Goal: Task Accomplishment & Management: Complete application form

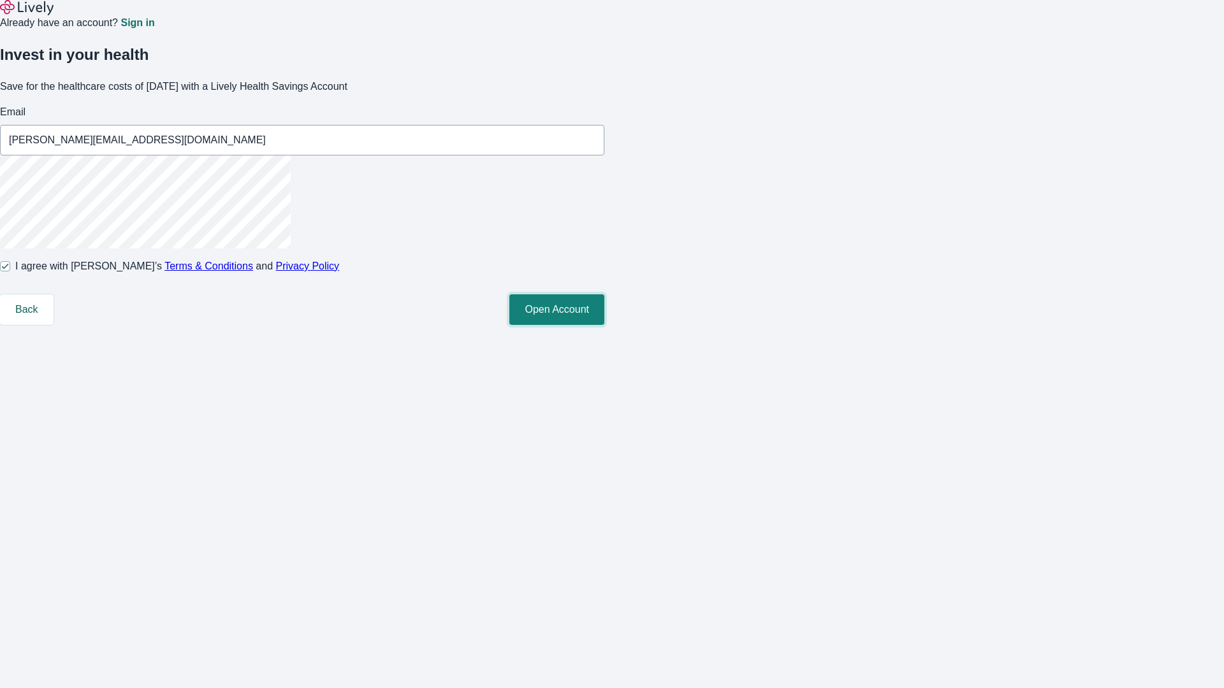
click at [604, 325] on button "Open Account" at bounding box center [556, 309] width 95 height 31
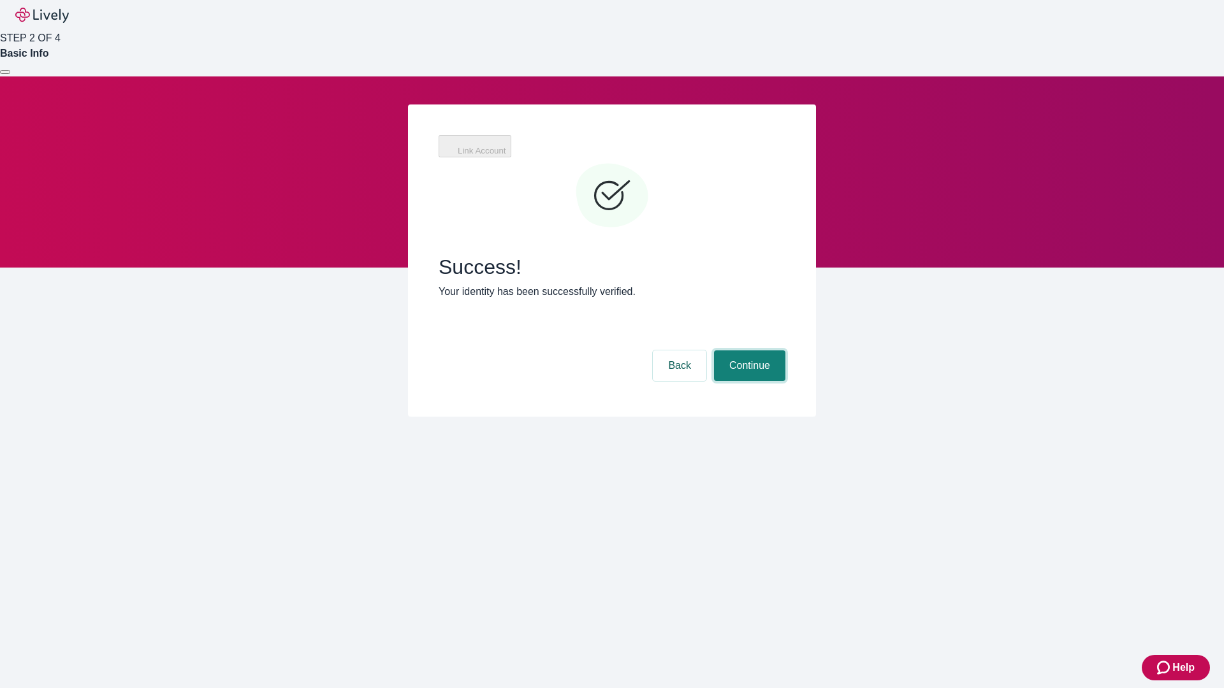
click at [748, 351] on button "Continue" at bounding box center [749, 366] width 71 height 31
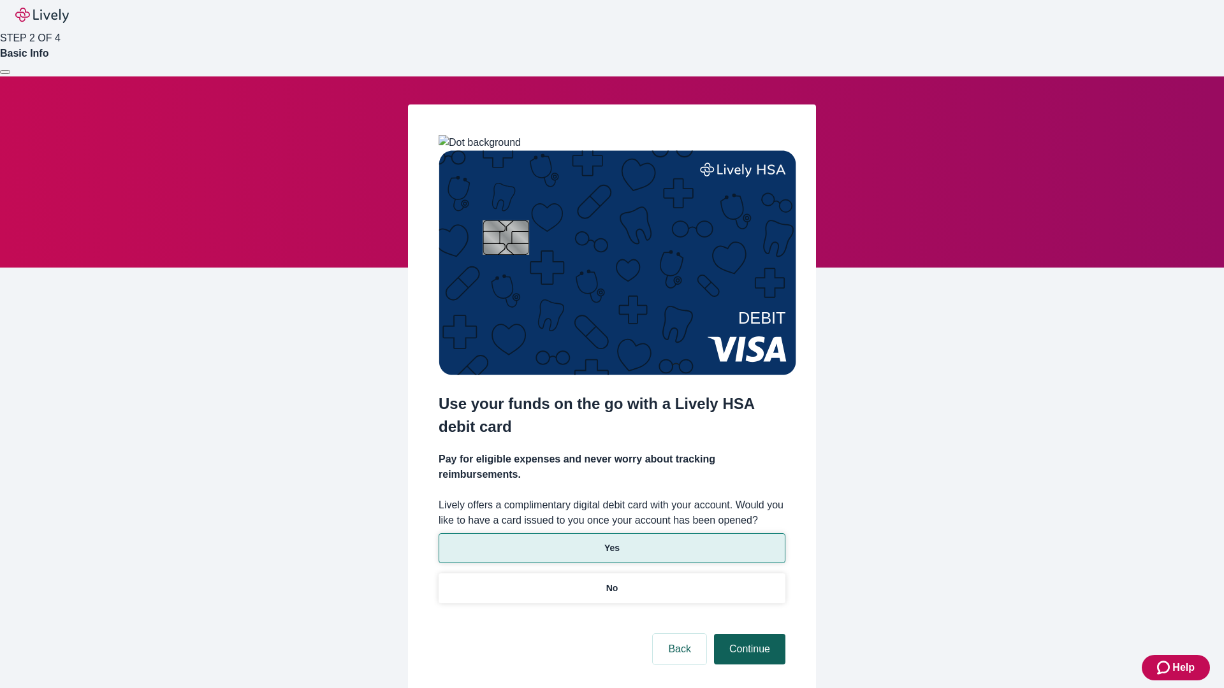
click at [611, 542] on p "Yes" at bounding box center [611, 548] width 15 height 13
click at [748, 634] on button "Continue" at bounding box center [749, 649] width 71 height 31
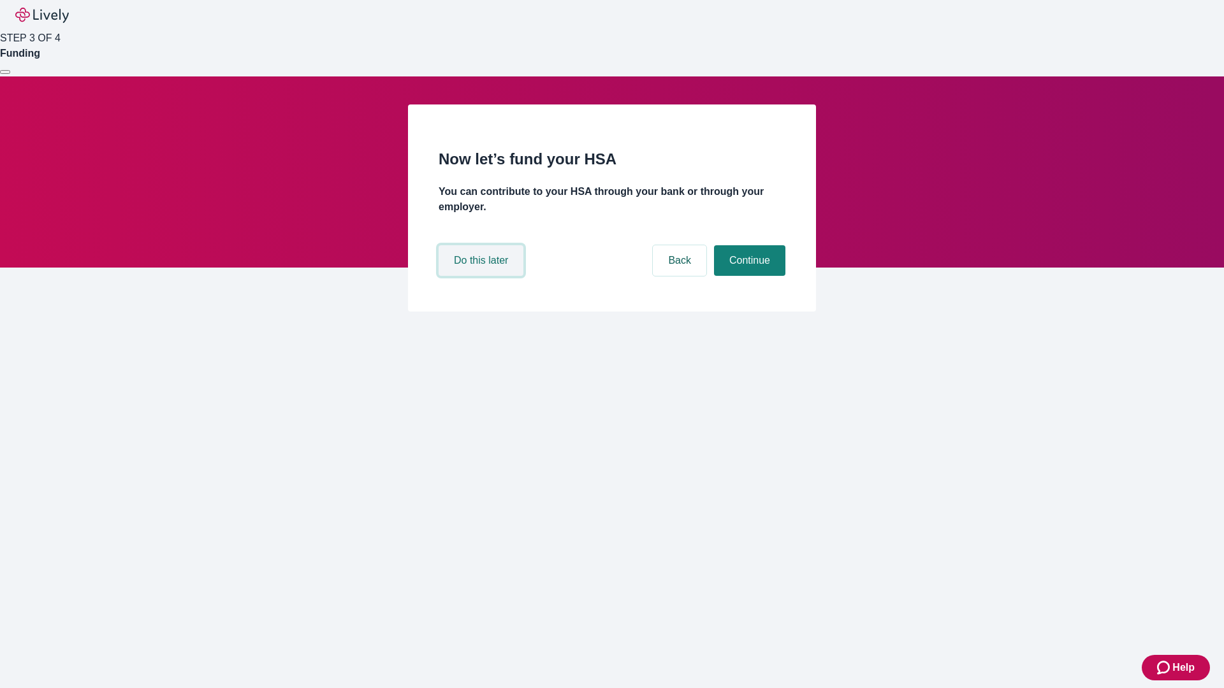
click at [482, 276] on button "Do this later" at bounding box center [481, 260] width 85 height 31
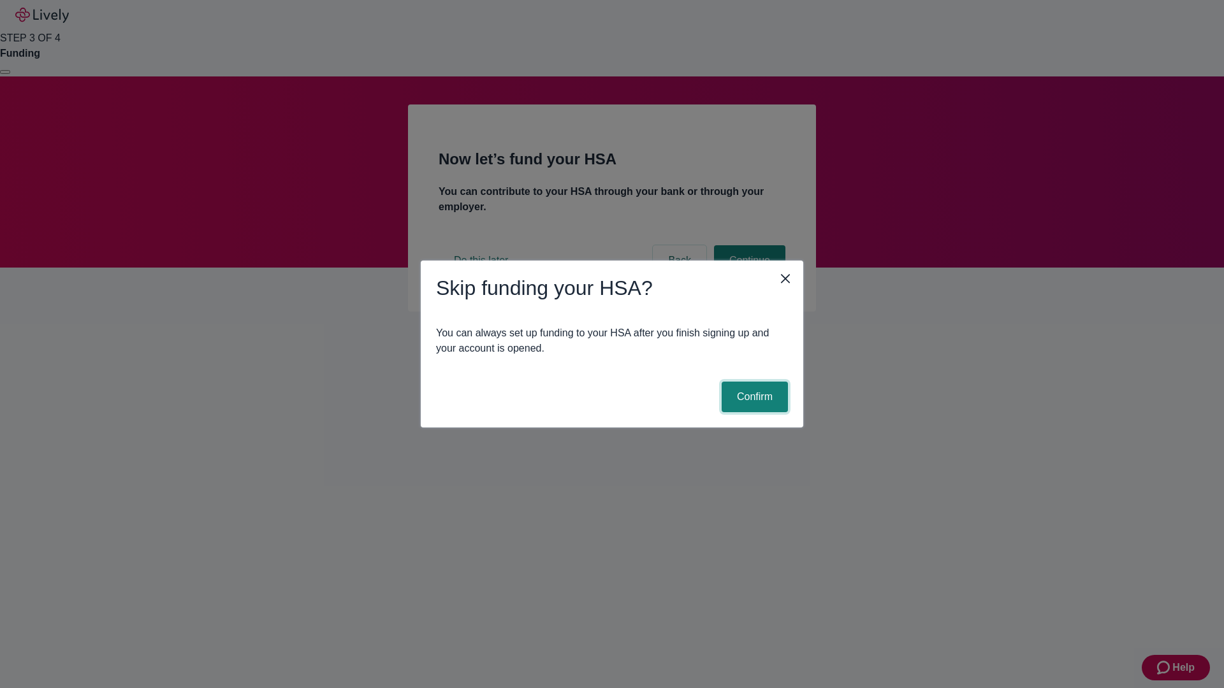
click at [753, 397] on button "Confirm" at bounding box center [755, 397] width 66 height 31
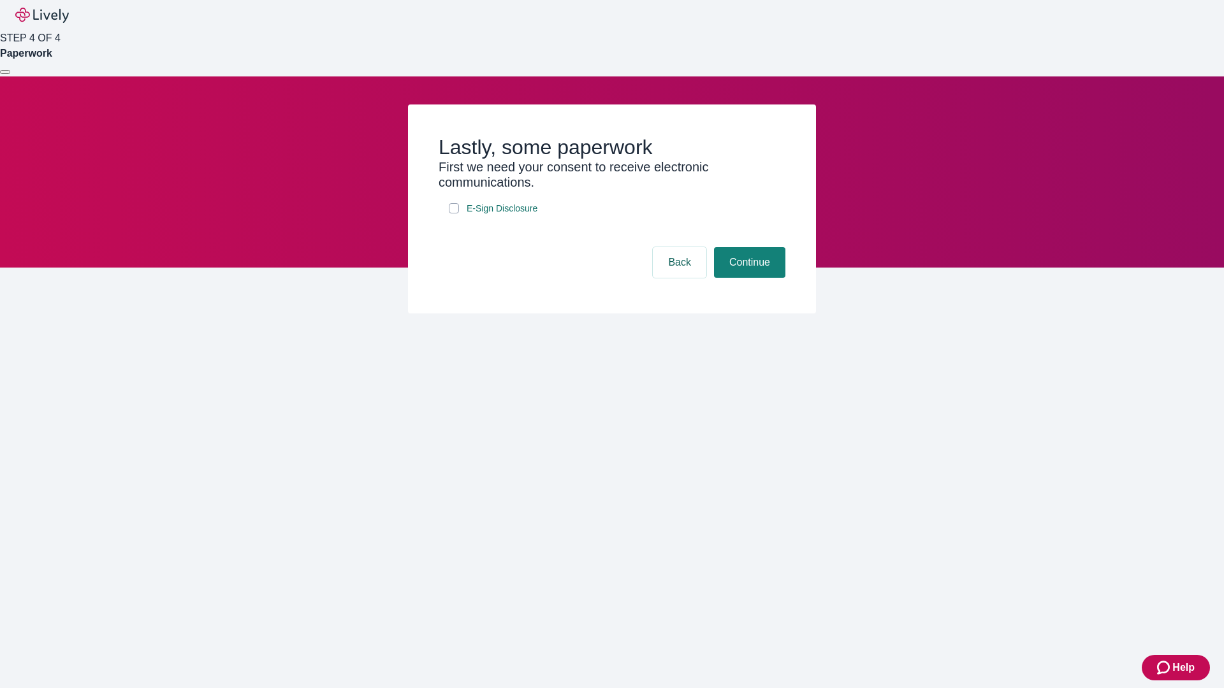
click at [454, 214] on input "E-Sign Disclosure" at bounding box center [454, 208] width 10 height 10
checkbox input "true"
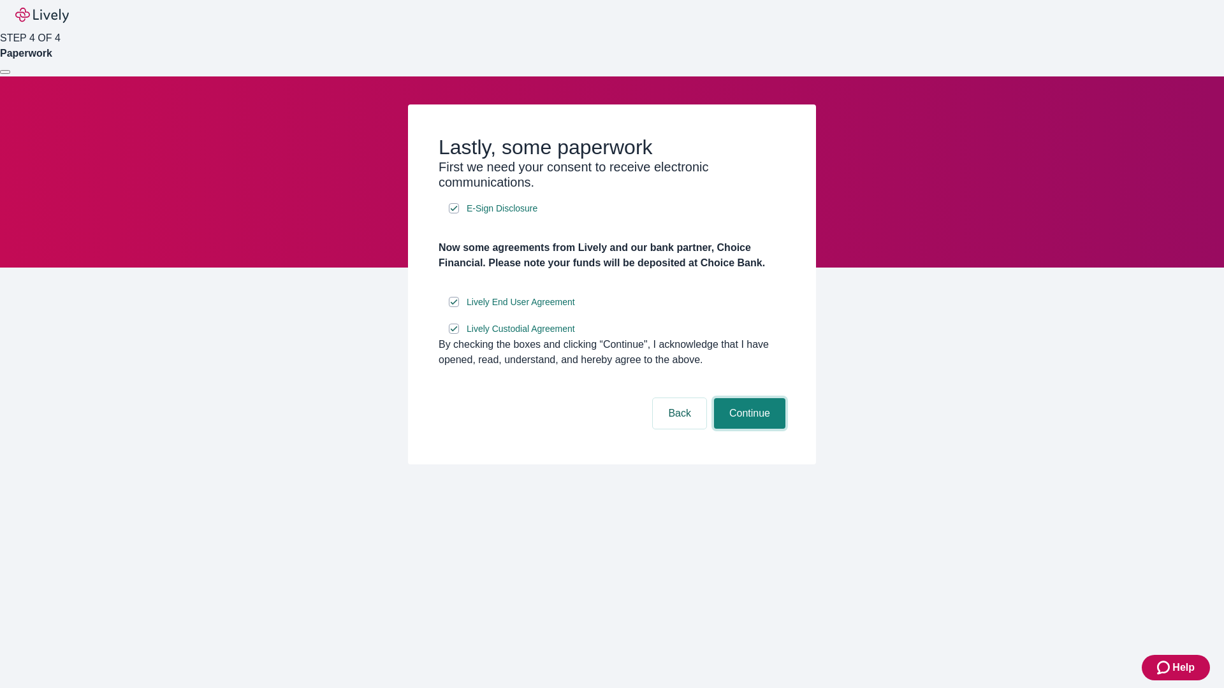
click at [748, 429] on button "Continue" at bounding box center [749, 413] width 71 height 31
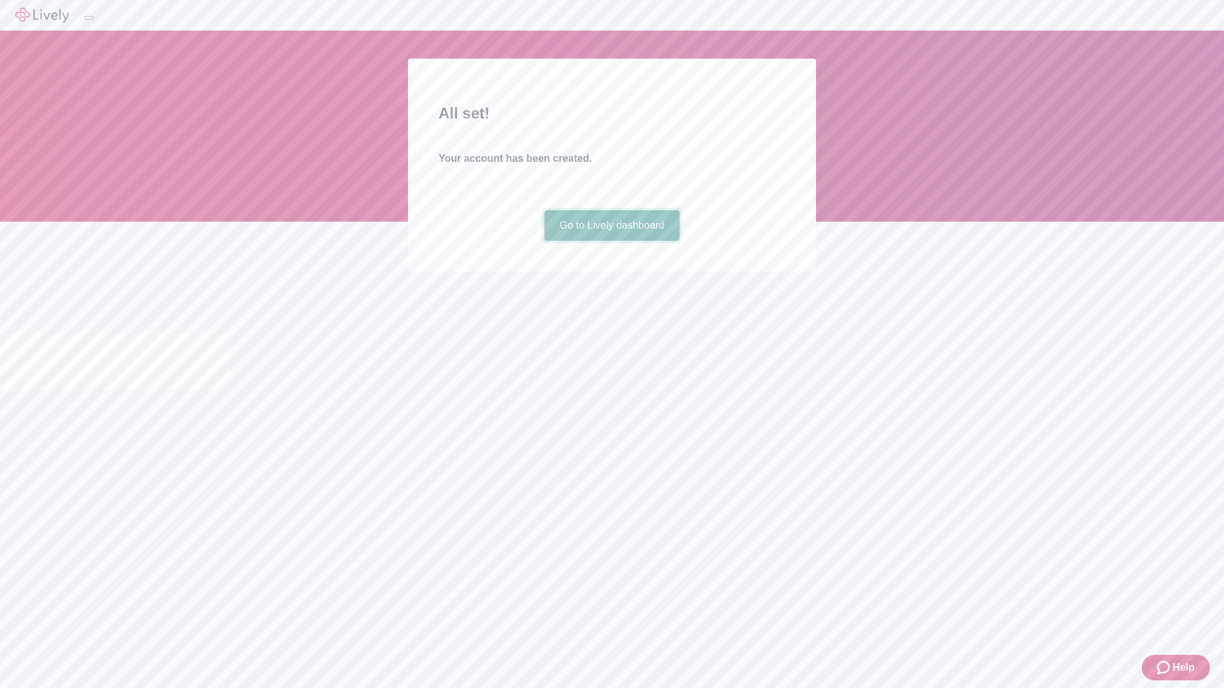
click at [611, 241] on link "Go to Lively dashboard" at bounding box center [612, 225] width 136 height 31
